Goal: Task Accomplishment & Management: Manage account settings

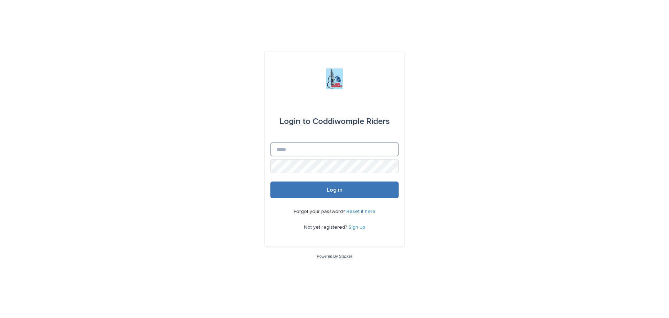
type input "**********"
click at [325, 192] on button "Log in" at bounding box center [334, 189] width 128 height 17
